Goal: Book appointment/travel/reservation

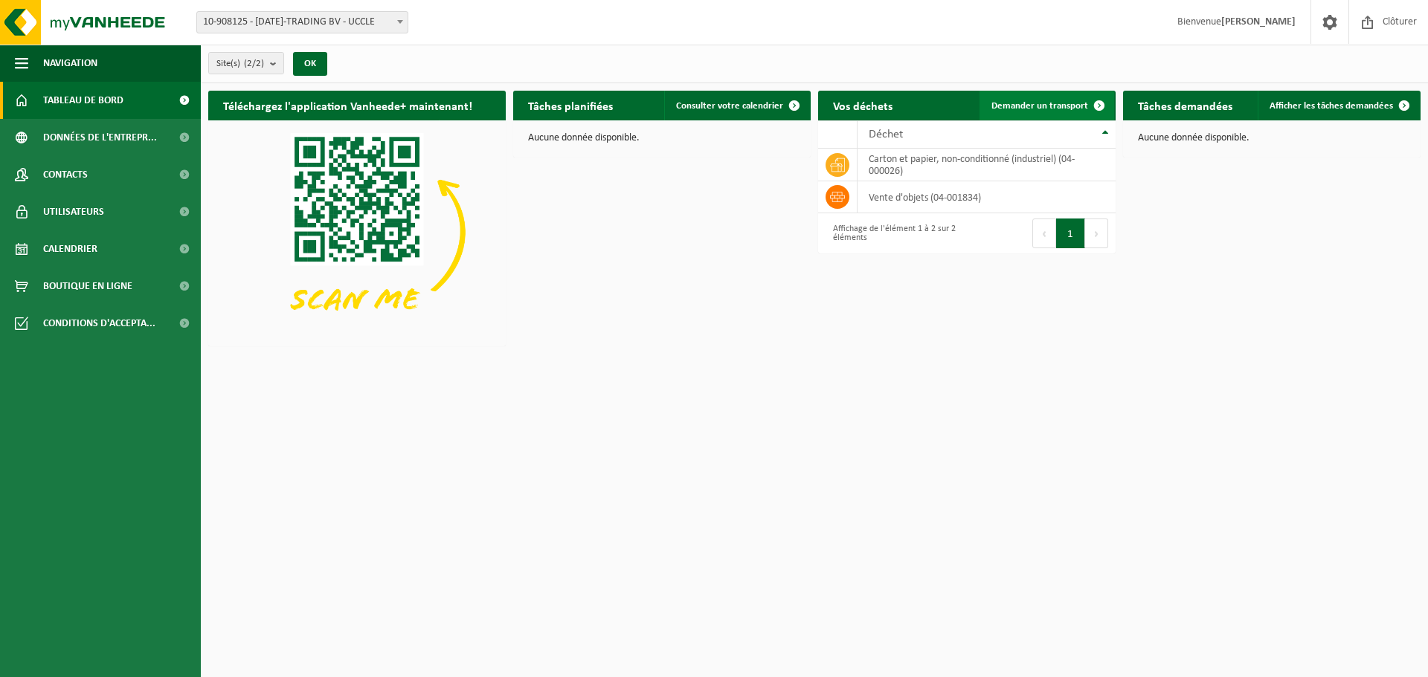
click at [1063, 99] on link "Demander un transport" at bounding box center [1046, 106] width 135 height 30
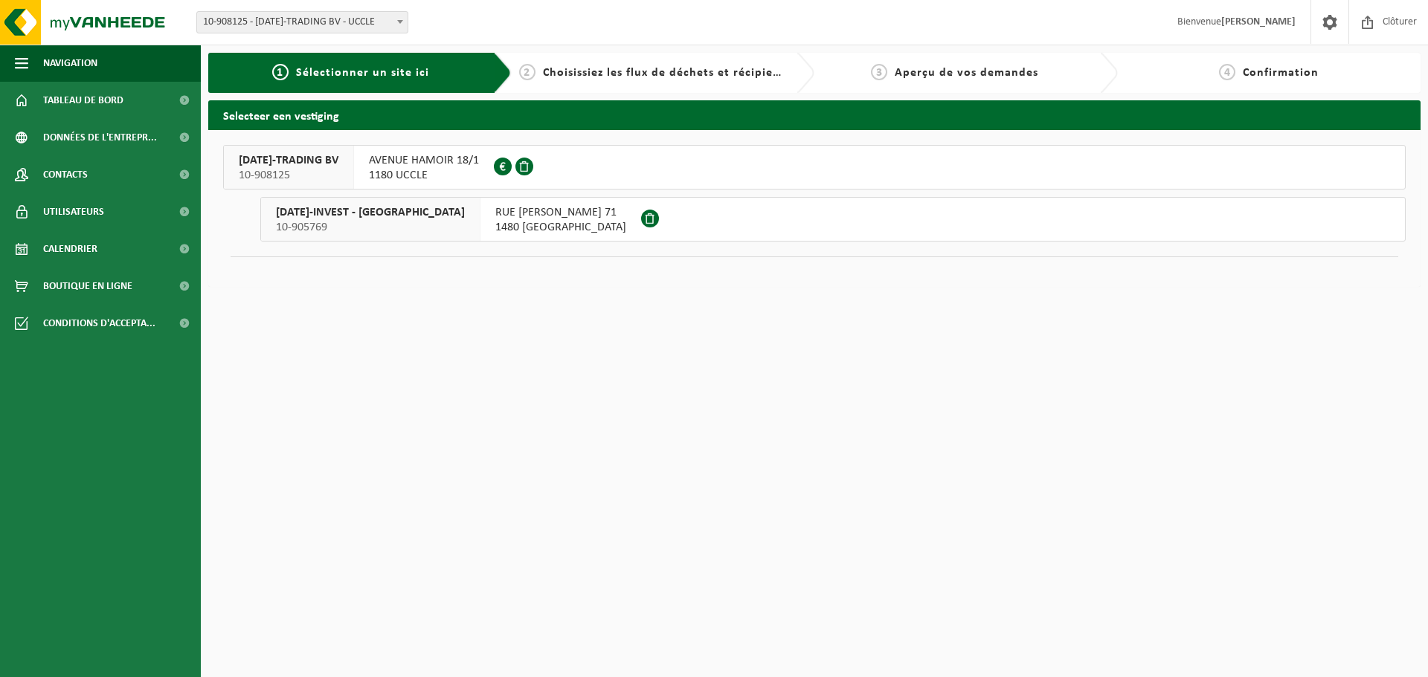
click at [495, 213] on span "RUE [PERSON_NAME] 71" at bounding box center [560, 212] width 131 height 15
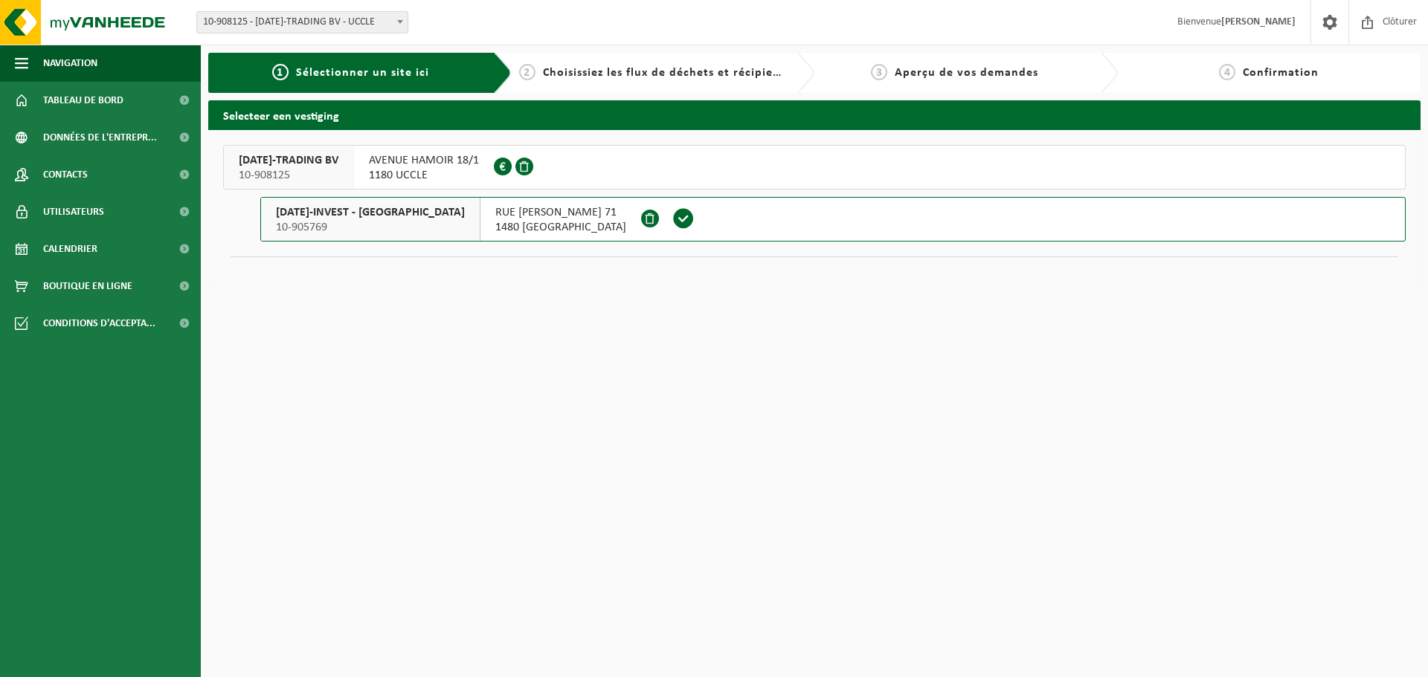
click at [495, 213] on span "RUE [PERSON_NAME] 71" at bounding box center [560, 212] width 131 height 15
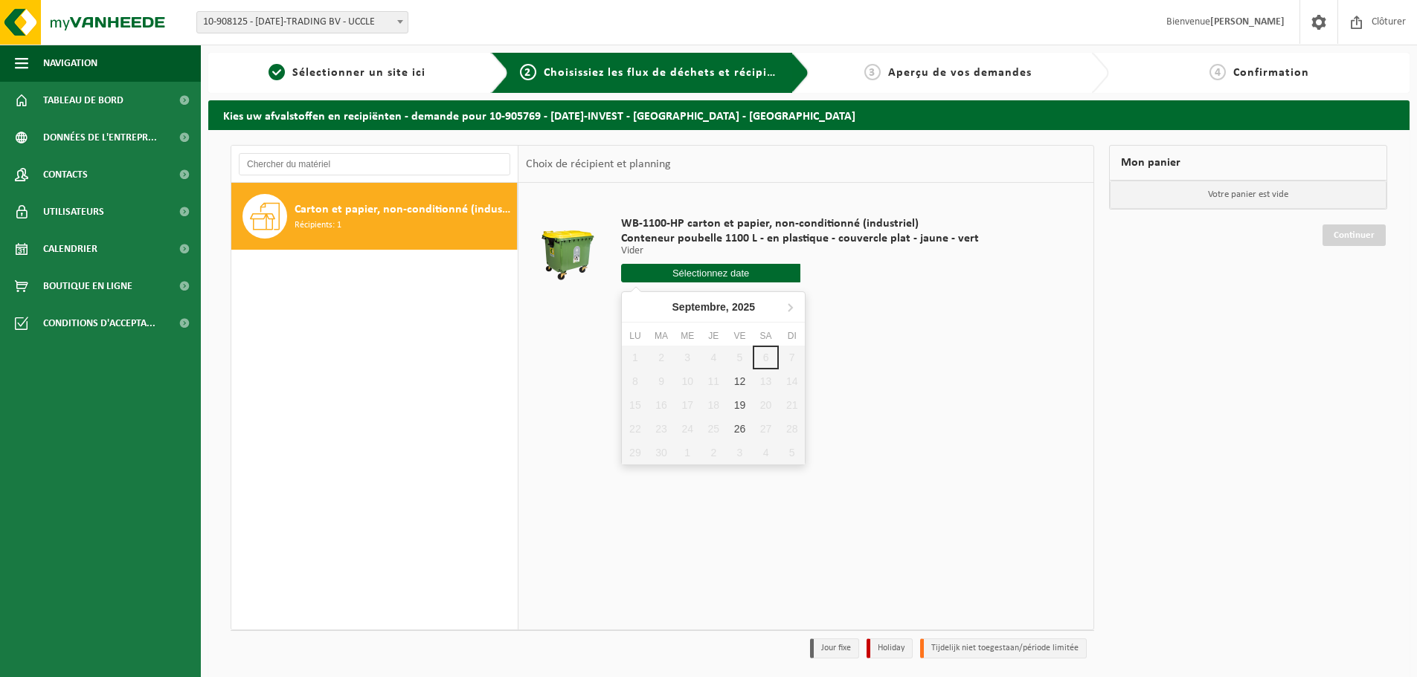
click at [732, 269] on input "text" at bounding box center [710, 273] width 179 height 19
click at [741, 378] on div "12" at bounding box center [740, 382] width 26 height 24
type input "à partir de 2025-09-12"
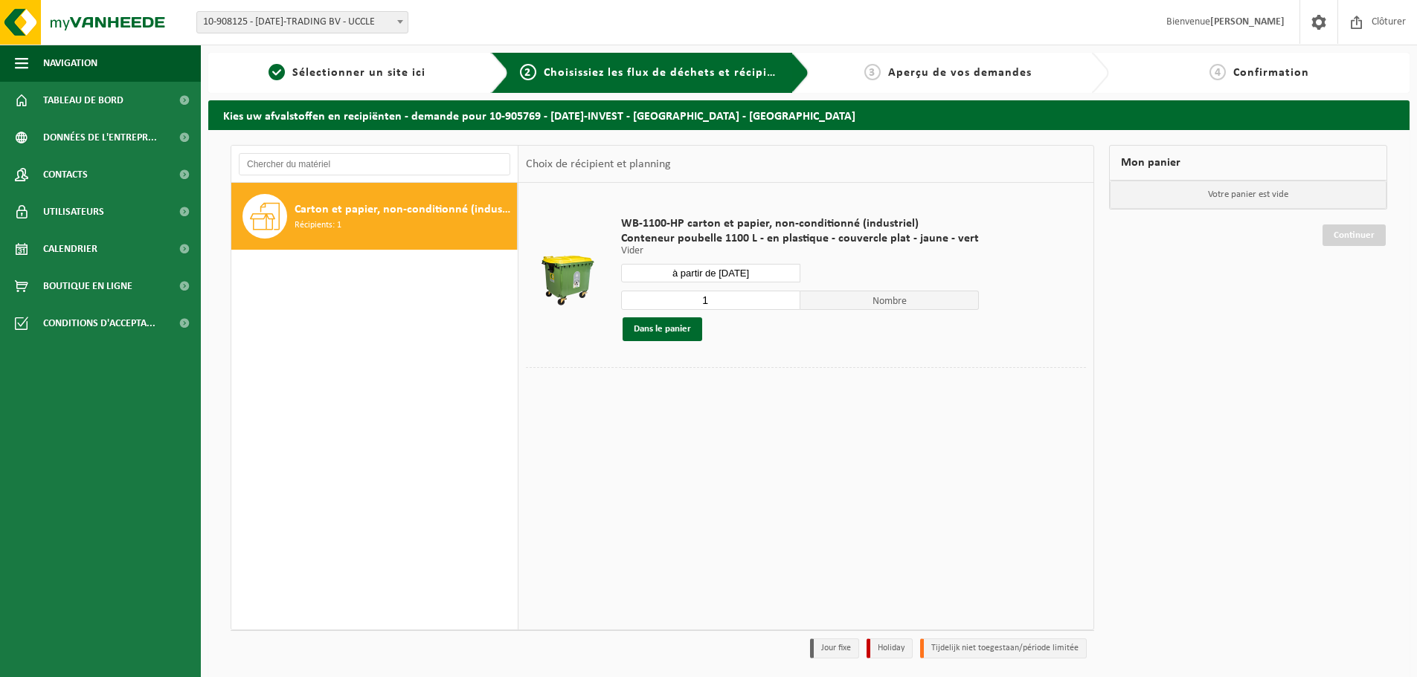
click at [741, 378] on div "12" at bounding box center [740, 388] width 26 height 24
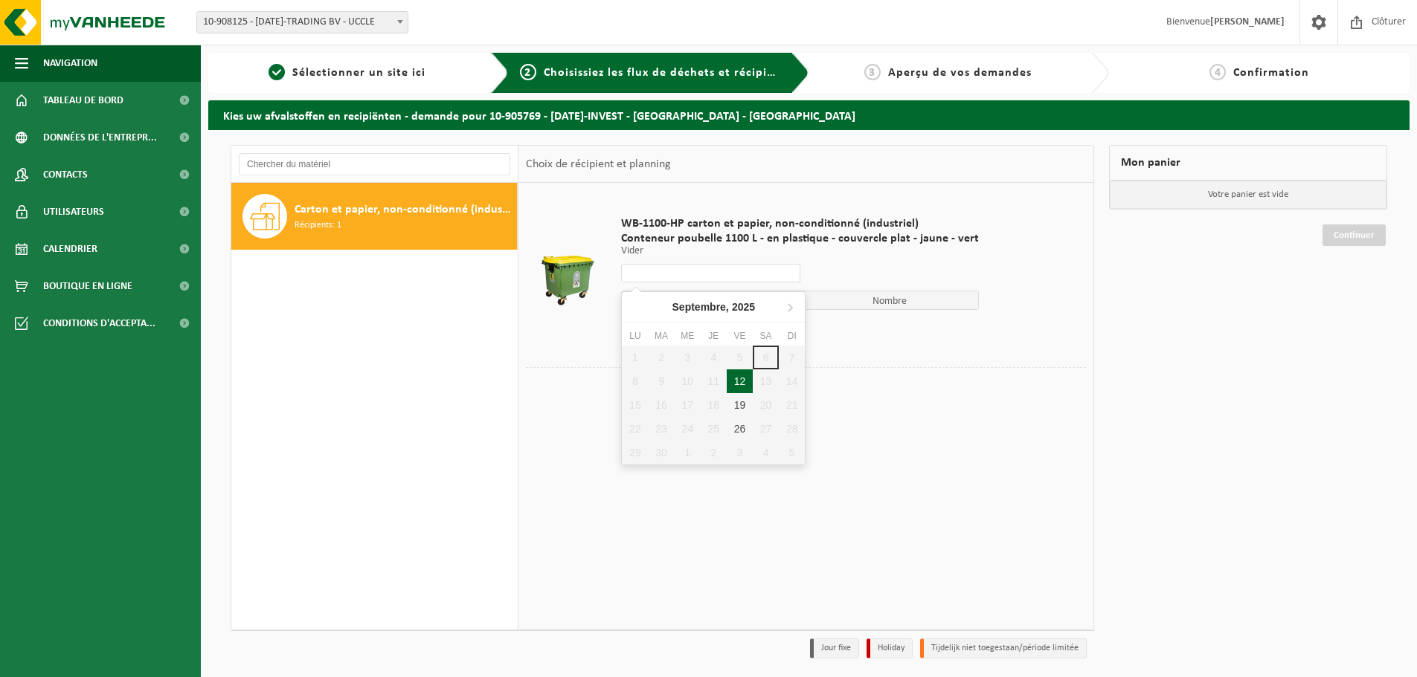
click at [741, 378] on div "12" at bounding box center [740, 382] width 26 height 24
type input "à partir de 2025-09-12"
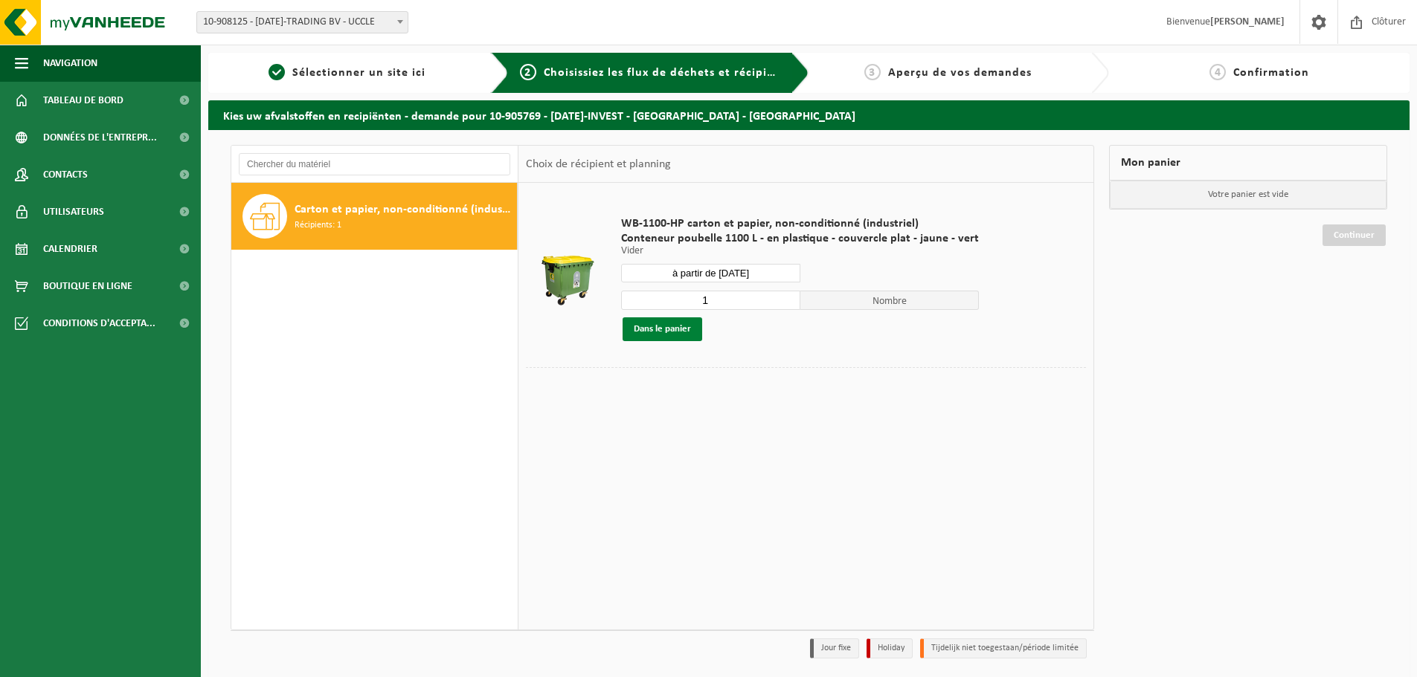
click at [660, 328] on button "Dans le panier" at bounding box center [662, 330] width 80 height 24
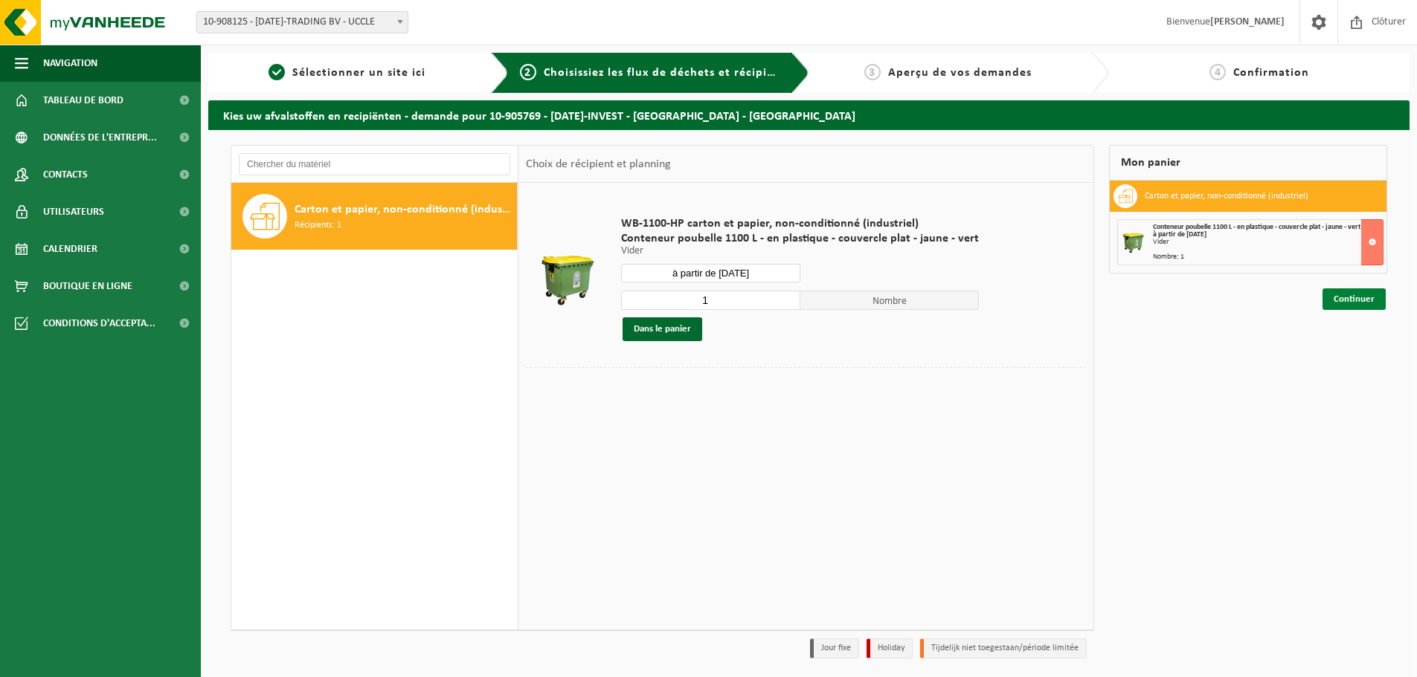
click at [1356, 301] on link "Continuer" at bounding box center [1353, 300] width 63 height 22
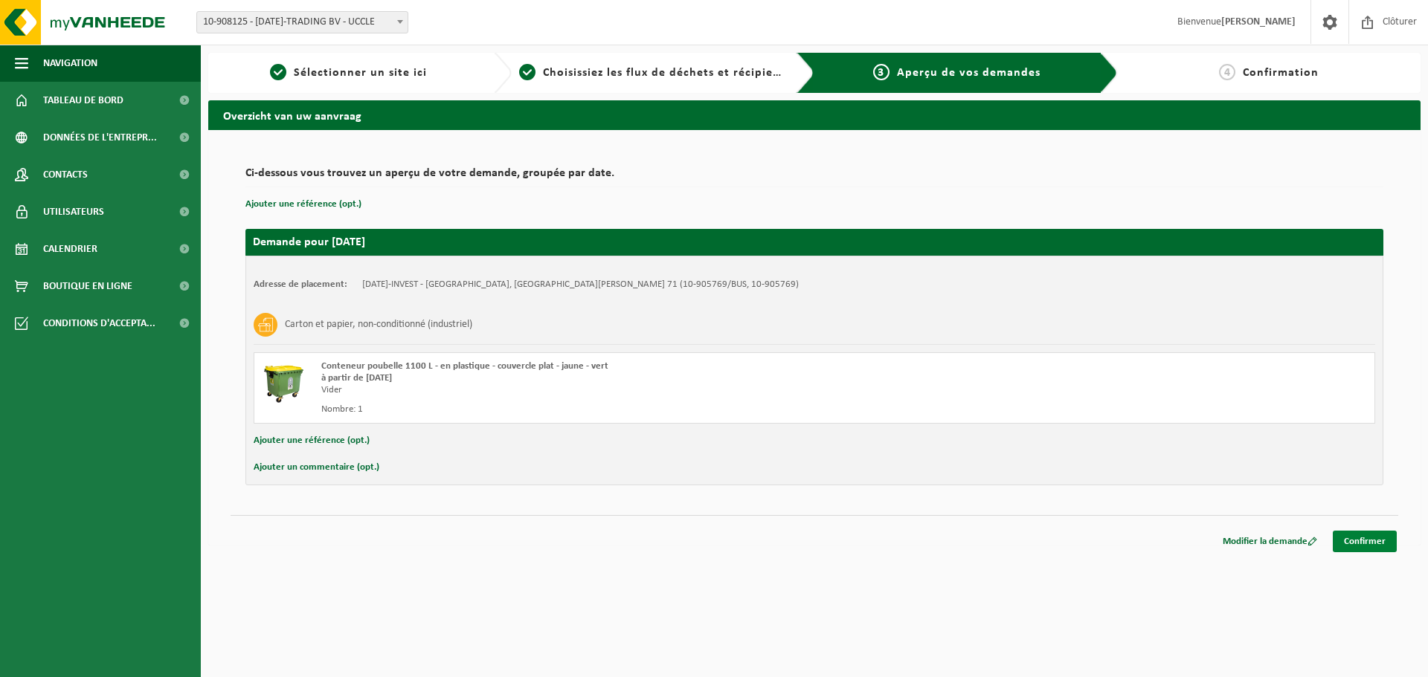
click at [1372, 540] on link "Confirmer" at bounding box center [1365, 542] width 64 height 22
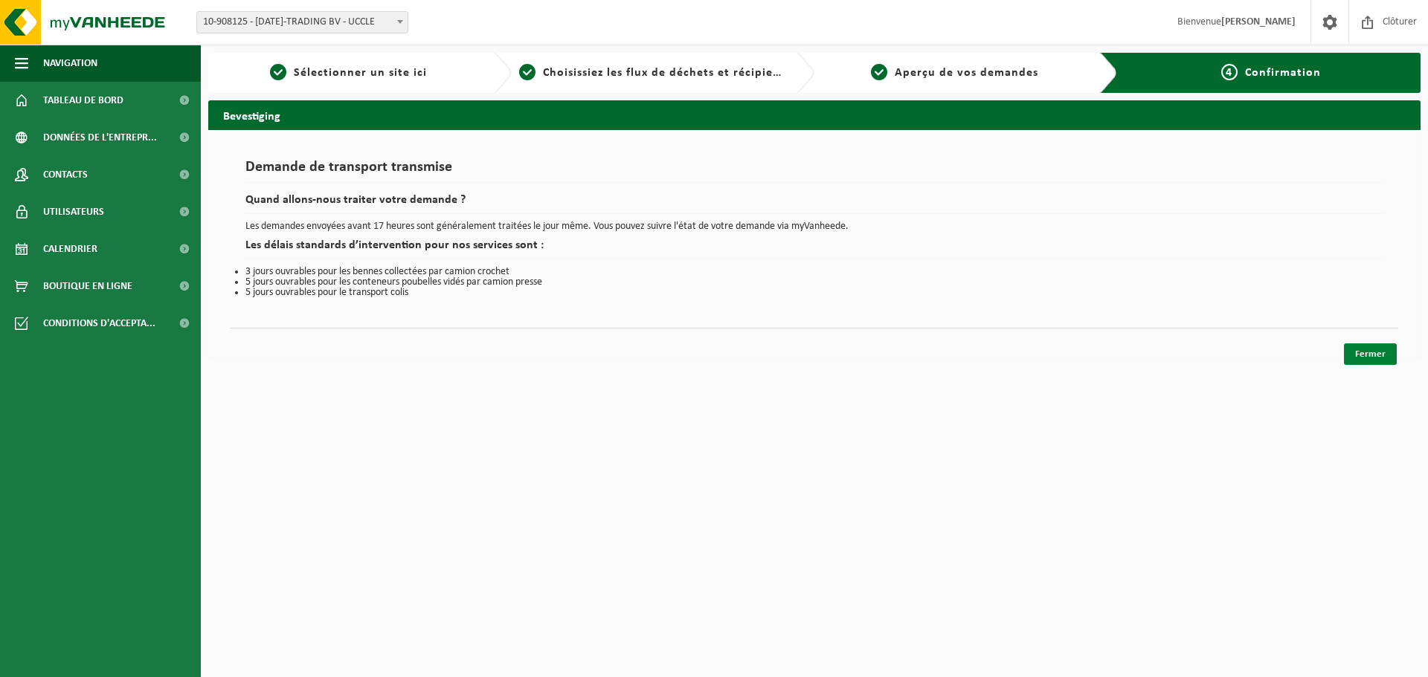
click at [1368, 357] on link "Fermer" at bounding box center [1370, 355] width 53 height 22
